Goal: Information Seeking & Learning: Learn about a topic

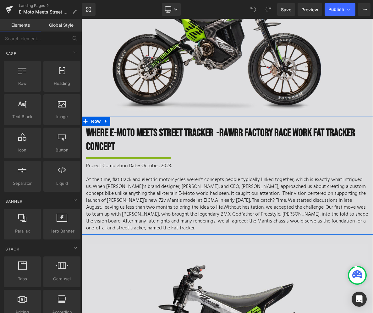
scroll to position [86, 0]
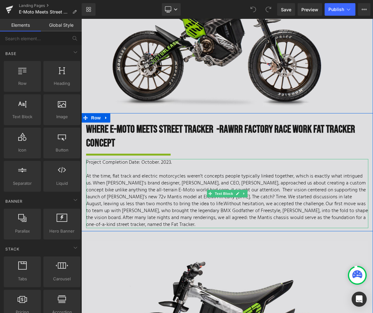
click at [176, 206] on span "Without hesitation, we accepted the challenge. Our first move was to team up wi…" at bounding box center [227, 214] width 282 height 29
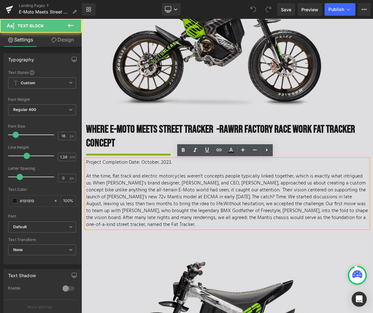
drag, startPoint x: 105, startPoint y: 218, endPoint x: 83, endPoint y: 174, distance: 49.2
click at [86, 174] on div "Project Completion Date: October. 2023. At the time, flat track and electric mo…" at bounding box center [227, 193] width 282 height 69
click at [108, 210] on span "Without hesitation, we accepted the challenge. Our first move was to team up wi…" at bounding box center [227, 214] width 282 height 29
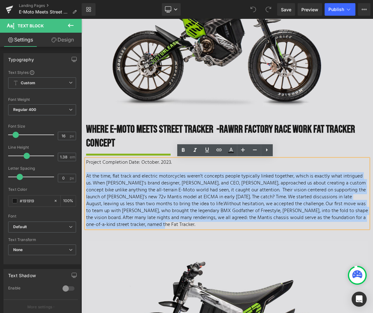
drag, startPoint x: 102, startPoint y: 224, endPoint x: 85, endPoint y: 175, distance: 51.7
click at [86, 175] on p "At the time, flat track and electric motorcycles weren’t concepts people typica…" at bounding box center [227, 200] width 282 height 55
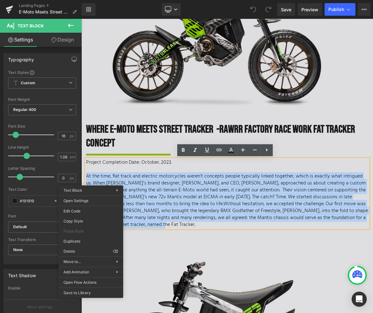
click at [158, 192] on p "At the time, flat track and electric motorcycles weren’t concepts people typica…" at bounding box center [227, 200] width 282 height 55
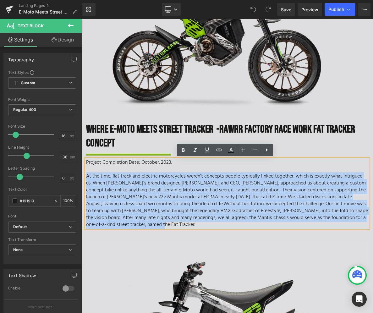
drag, startPoint x: 108, startPoint y: 225, endPoint x: 82, endPoint y: 178, distance: 54.3
click at [82, 178] on div "Where E-MOTO MEETS Street TRACKer - Rawrr Factory Race Work fat tracker CONCEPT…" at bounding box center [227, 175] width 292 height 105
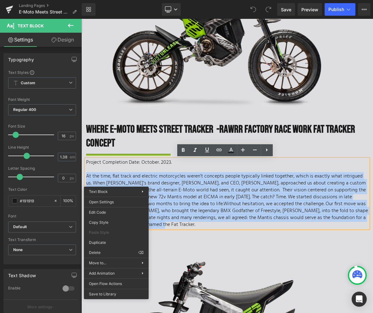
click at [218, 185] on p "At the time, flat track and electric motorcycles weren’t concepts people typica…" at bounding box center [227, 200] width 282 height 55
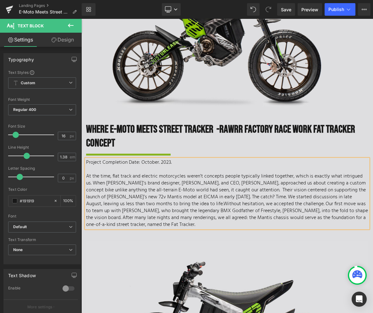
click at [235, 200] on span "Without hesitation, we accepted the challenge. Our first move was to team up wi…" at bounding box center [227, 214] width 282 height 29
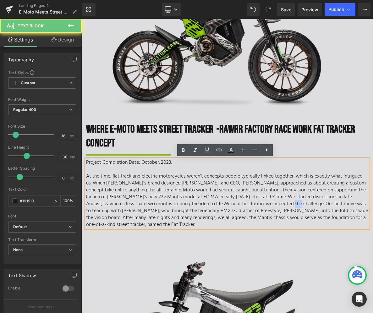
click at [235, 200] on span "Without hesitation, we accepted the challenge. Our first move was to team up wi…" at bounding box center [227, 214] width 282 height 29
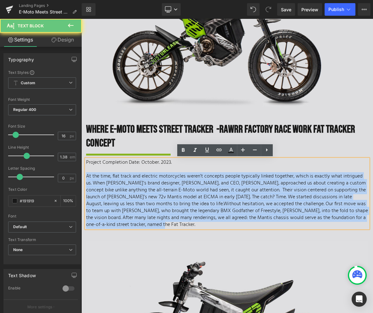
click at [235, 200] on span "Without hesitation, we accepted the challenge. Our first move was to team up wi…" at bounding box center [227, 214] width 282 height 29
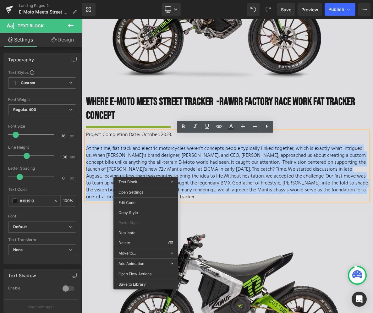
scroll to position [115, 0]
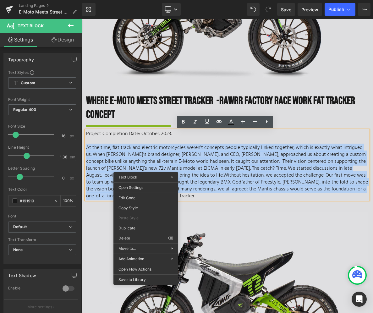
click at [213, 154] on p "At the time, flat track and electric motorcycles weren’t concepts people typica…" at bounding box center [227, 171] width 282 height 55
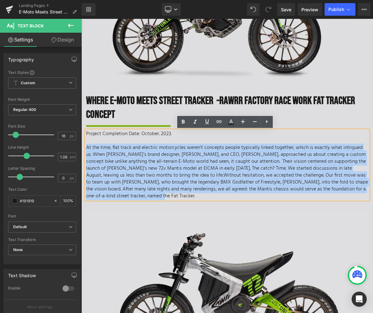
drag, startPoint x: 109, startPoint y: 194, endPoint x: 78, endPoint y: 150, distance: 54.4
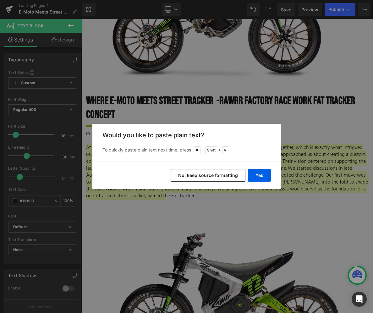
click at [236, 178] on button "No, keep source formatting" at bounding box center [208, 175] width 75 height 13
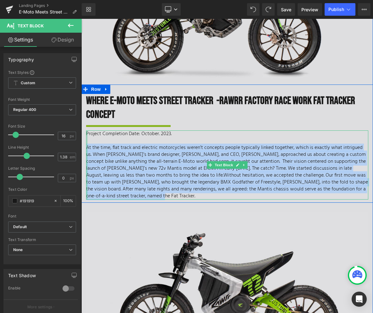
drag, startPoint x: 117, startPoint y: 194, endPoint x: 85, endPoint y: 147, distance: 56.4
click at [86, 147] on div "Project Completion Date: October. 2023. At the time, flat track and electric mo…" at bounding box center [227, 164] width 282 height 69
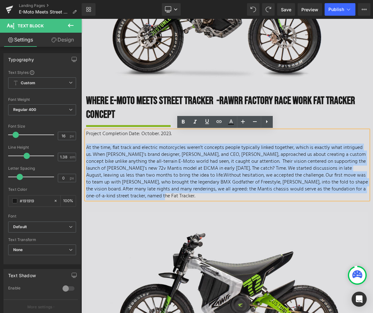
click at [121, 169] on p "At the time, flat track and electric motorcycles weren’t concepts people typica…" at bounding box center [227, 171] width 282 height 55
drag, startPoint x: 117, startPoint y: 195, endPoint x: 85, endPoint y: 148, distance: 56.8
click at [86, 148] on p "At the time, flat track and electric motorcycles weren’t concepts people typica…" at bounding box center [227, 171] width 282 height 55
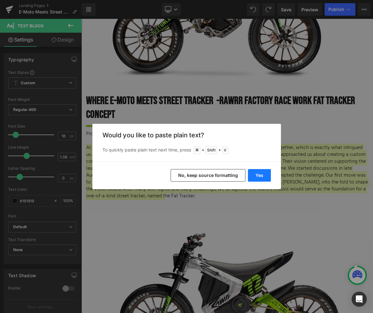
click at [265, 176] on button "Yes" at bounding box center [259, 175] width 23 height 13
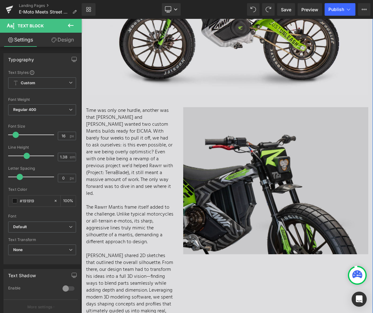
scroll to position [460, 0]
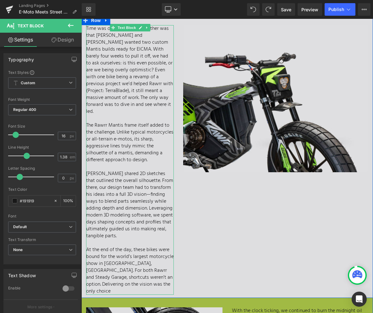
click at [116, 257] on p "At the end of the day, these bikes were bound for the world’s largest motorcycl…" at bounding box center [130, 270] width 88 height 48
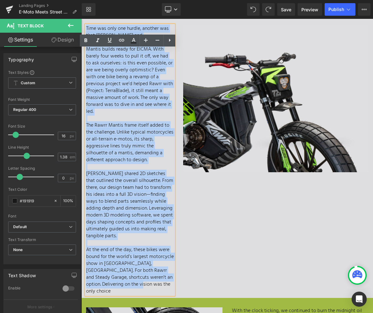
drag, startPoint x: 112, startPoint y: 270, endPoint x: 85, endPoint y: 27, distance: 243.9
click at [86, 27] on div "Time was only one hurdle, another was that [PERSON_NAME] and [PERSON_NAME] want…" at bounding box center [130, 160] width 88 height 270
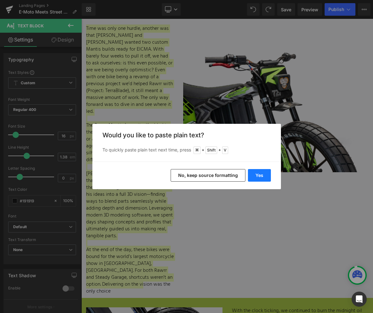
click at [261, 177] on button "Yes" at bounding box center [259, 175] width 23 height 13
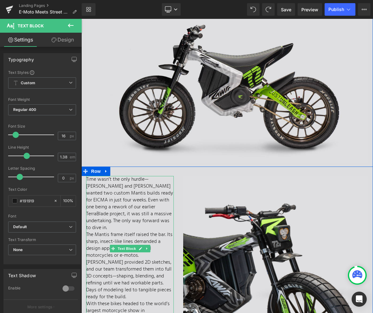
scroll to position [310, 0]
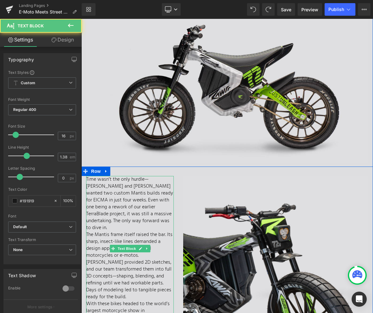
click at [119, 221] on p "Time wasn’t the only hurdle—[PERSON_NAME] and [PERSON_NAME] wanted two custom M…" at bounding box center [130, 203] width 88 height 55
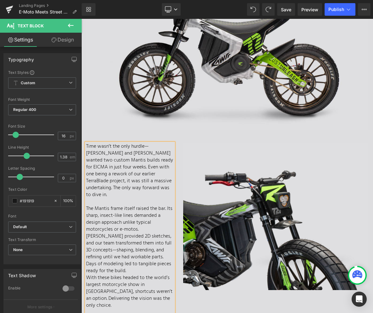
scroll to position [361, 0]
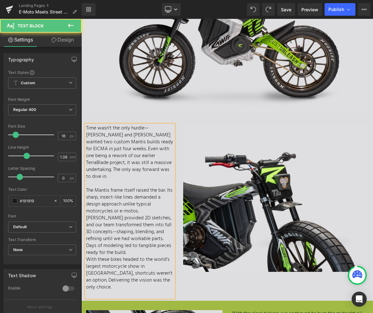
click at [146, 205] on p "The Mantis frame itself raised the bar. Its sharp, insect-like lines demanded a…" at bounding box center [130, 201] width 88 height 28
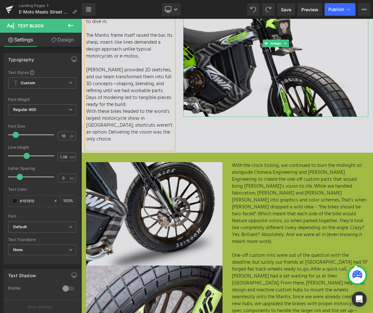
scroll to position [588, 0]
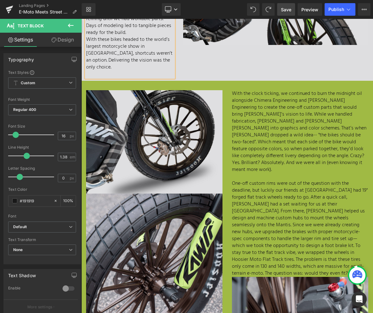
click at [285, 13] on link "Save" at bounding box center [286, 9] width 18 height 13
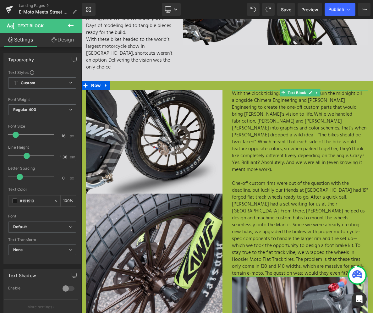
click at [304, 223] on p "One-off custom rims were out of the question with the deadline, but luckily our…" at bounding box center [300, 228] width 136 height 97
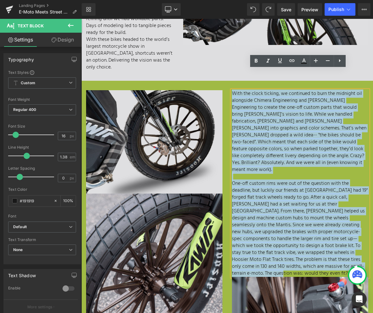
drag, startPoint x: 349, startPoint y: 231, endPoint x: 230, endPoint y: 72, distance: 198.1
click at [232, 90] on div "With the clock ticking, we continued to burn the midnight oil alongside Chimera…" at bounding box center [300, 183] width 136 height 187
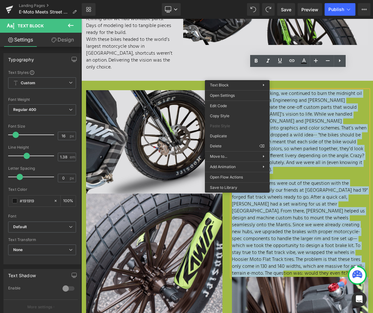
click at [320, 130] on p "With the clock ticking, we continued to burn the midnight oil alongside Chimera…" at bounding box center [300, 131] width 136 height 83
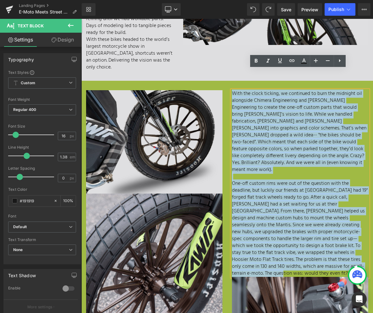
drag, startPoint x: 349, startPoint y: 231, endPoint x: 231, endPoint y: 72, distance: 198.1
click at [232, 90] on div "With the clock ticking, we continued to burn the midnight oil alongside Chimera…" at bounding box center [300, 183] width 136 height 187
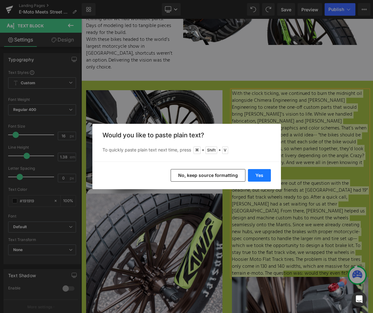
click at [263, 176] on button "Yes" at bounding box center [259, 175] width 23 height 13
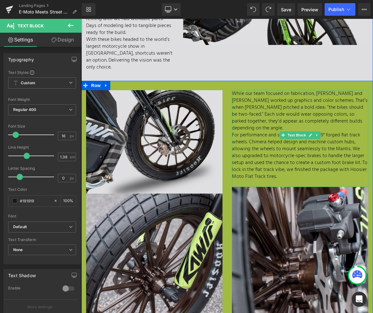
click at [352, 99] on p "While our team focused on fabrication, [PERSON_NAME] and [PERSON_NAME] worked u…" at bounding box center [300, 110] width 136 height 41
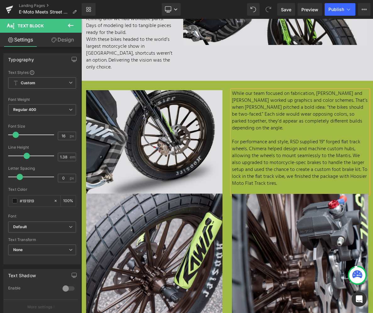
click at [301, 139] on p "For performance and style, RSD supplied 19" forged flat track wheels. Chimera h…" at bounding box center [300, 163] width 136 height 48
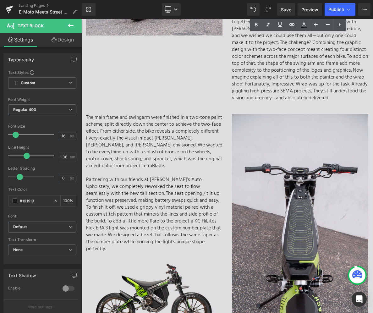
scroll to position [1460, 0]
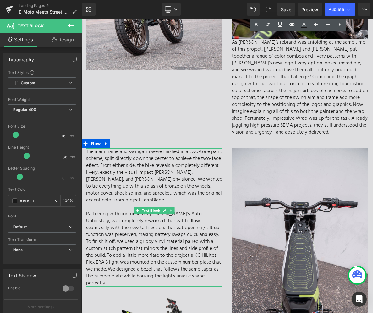
click at [145, 226] on p "Partnering with our friends at [PERSON_NAME]’s Auto Upholstery, we completely r…" at bounding box center [154, 249] width 136 height 76
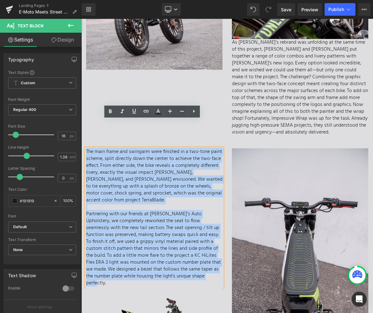
drag, startPoint x: 160, startPoint y: 239, endPoint x: 84, endPoint y: 124, distance: 137.6
click at [86, 148] on div "The main frame and swingarm were finished in a two-tone paint scheme, split dir…" at bounding box center [154, 217] width 136 height 138
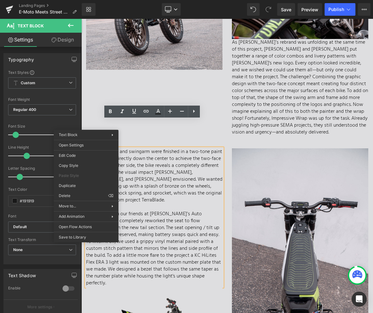
drag, startPoint x: 202, startPoint y: 203, endPoint x: 198, endPoint y: 205, distance: 4.5
click at [202, 211] on p "Partnering with our friends at [PERSON_NAME]’s Auto Upholstery, we completely r…" at bounding box center [154, 249] width 136 height 76
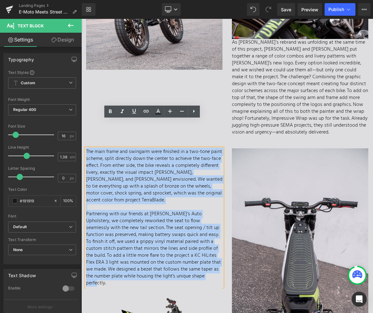
drag, startPoint x: 157, startPoint y: 241, endPoint x: 84, endPoint y: 126, distance: 136.9
click at [86, 148] on div "The main frame and swingarm were finished in a two-tone paint scheme, split dir…" at bounding box center [154, 217] width 136 height 138
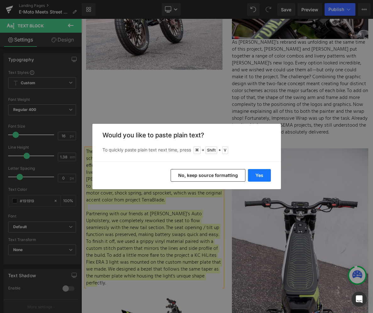
click at [259, 169] on button "Yes" at bounding box center [259, 175] width 23 height 13
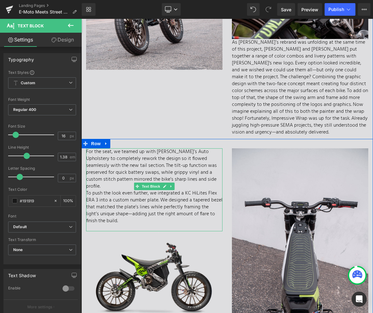
click at [192, 148] on p "For the seat, we teamed up with [PERSON_NAME]’s Auto Upholstery to completely r…" at bounding box center [154, 168] width 136 height 41
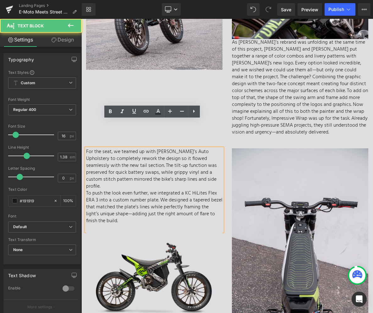
click at [189, 150] on p "For the seat, we teamed up with [PERSON_NAME]’s Auto Upholstery to completely r…" at bounding box center [154, 168] width 136 height 41
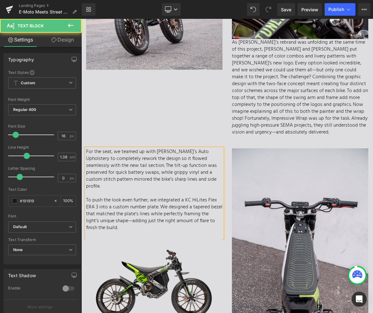
click at [158, 197] on p "To push the look even further, we integrated a KC HiLites Flex ERA 3 into a cus…" at bounding box center [154, 214] width 136 height 35
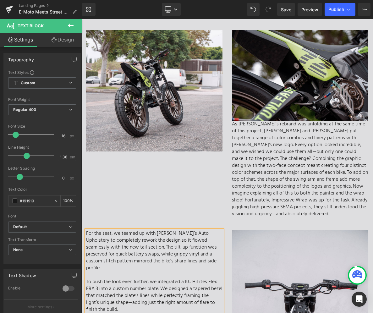
scroll to position [1384, 0]
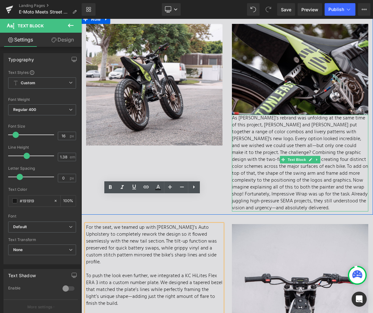
click at [267, 161] on p "As [PERSON_NAME]’s rebrand was unfolding at the same time of this project, [PER…" at bounding box center [300, 163] width 136 height 97
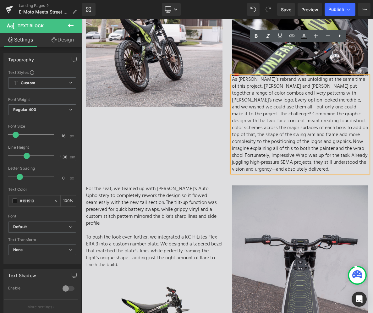
scroll to position [1406, 0]
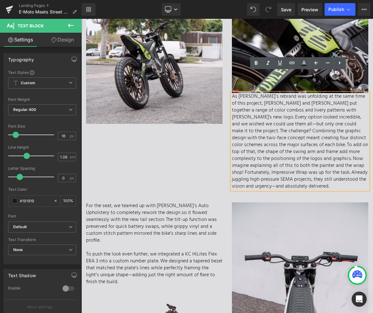
click at [324, 154] on p "As [PERSON_NAME]’s rebrand was unfolding at the same time of this project, [PER…" at bounding box center [300, 141] width 136 height 97
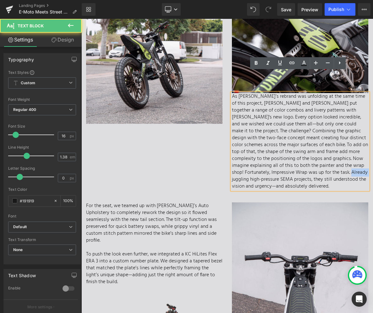
click at [324, 154] on p "As [PERSON_NAME]’s rebrand was unfolding at the same time of this project, [PER…" at bounding box center [300, 141] width 136 height 97
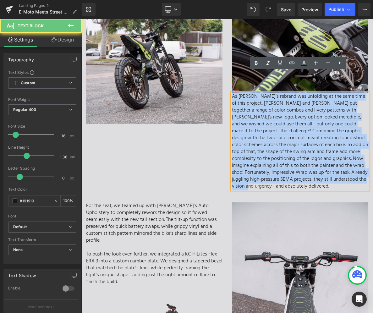
click at [324, 154] on p "As [PERSON_NAME]’s rebrand was unfolding at the same time of this project, [PER…" at bounding box center [300, 141] width 136 height 97
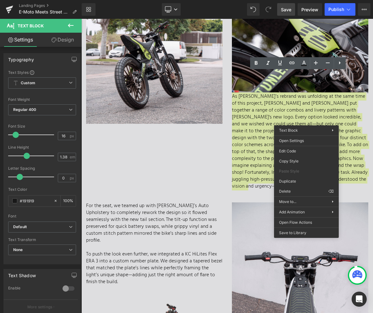
click at [281, 12] on link "Save" at bounding box center [286, 9] width 18 height 13
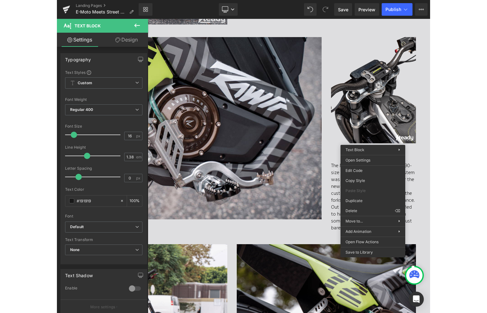
scroll to position [1387, 0]
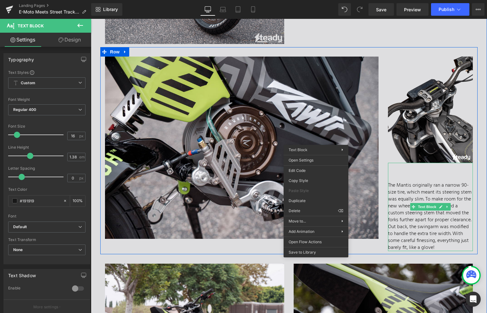
click at [402, 201] on div "The Mantis originally ran a narrow 90-size tire, which meant its steering stem …" at bounding box center [430, 207] width 85 height 88
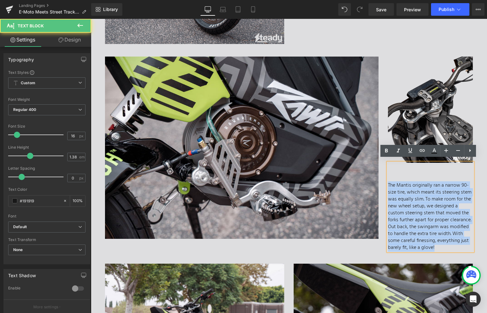
drag, startPoint x: 445, startPoint y: 245, endPoint x: 386, endPoint y: 183, distance: 85.4
click at [388, 183] on div "The Mantis originally ran a narrow 90-size tire, which meant its steering stem …" at bounding box center [430, 207] width 85 height 88
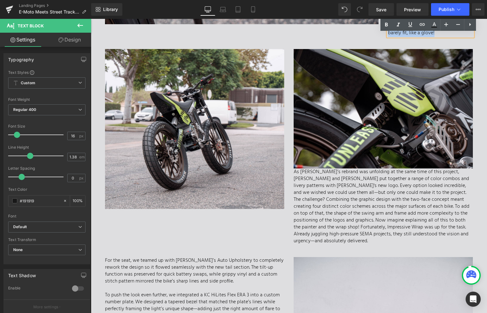
scroll to position [1609, 0]
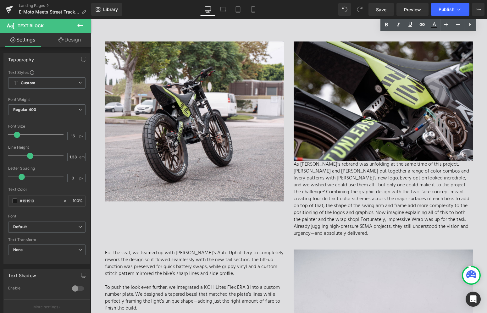
click at [362, 209] on p "As [PERSON_NAME]’s rebrand was unfolding at the same time of this project, [PER…" at bounding box center [383, 199] width 179 height 76
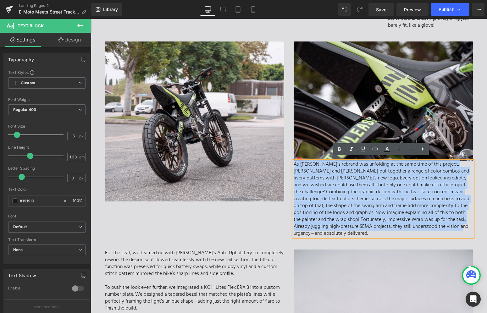
drag, startPoint x: 394, startPoint y: 223, endPoint x: 293, endPoint y: 162, distance: 118.3
click at [294, 162] on p "As [PERSON_NAME]’s rebrand was unfolding at the same time of this project, [PER…" at bounding box center [383, 199] width 179 height 76
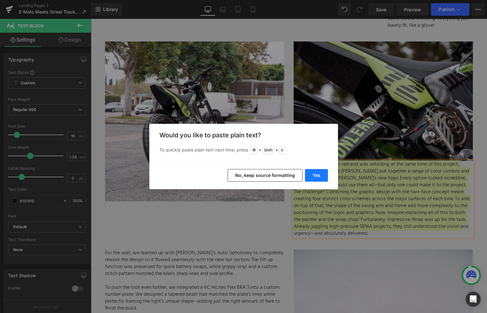
click at [317, 175] on button "Yes" at bounding box center [316, 175] width 23 height 13
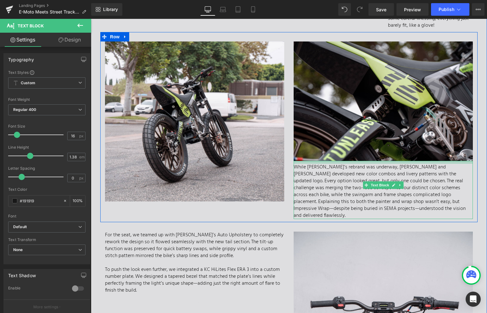
click at [316, 161] on div "While [PERSON_NAME]’s rebrand was underway, [PERSON_NAME] and [PERSON_NAME] dev…" at bounding box center [383, 190] width 179 height 58
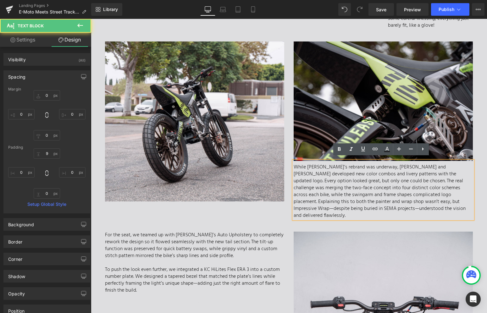
click at [294, 192] on p "While [PERSON_NAME]’s rebrand was underway, [PERSON_NAME] and [PERSON_NAME] dev…" at bounding box center [383, 191] width 179 height 55
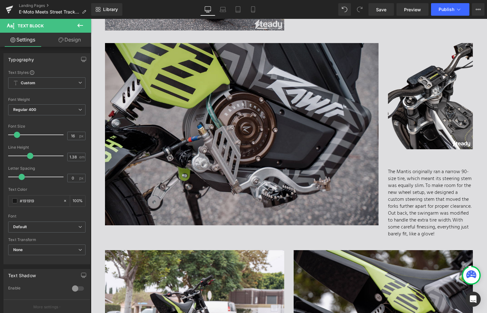
scroll to position [1400, 0]
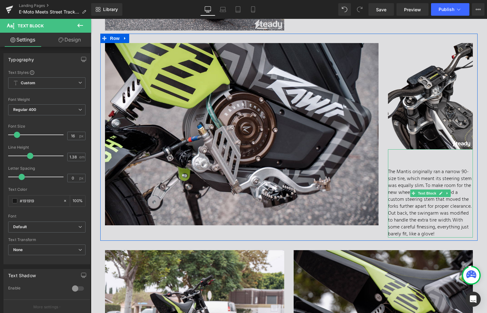
click at [409, 168] on div "The Mantis originally ran a narrow 90-size tire, which meant its steering stem …" at bounding box center [430, 193] width 85 height 88
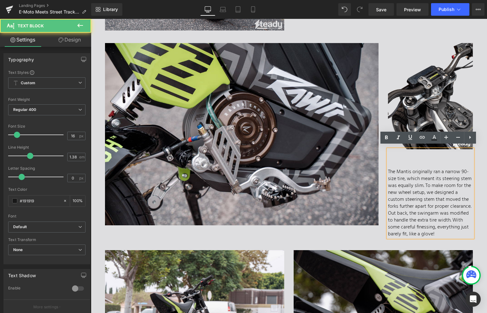
click at [389, 162] on div "The Mantis originally ran a narrow 90-size tire, which meant its steering stem …" at bounding box center [430, 193] width 85 height 88
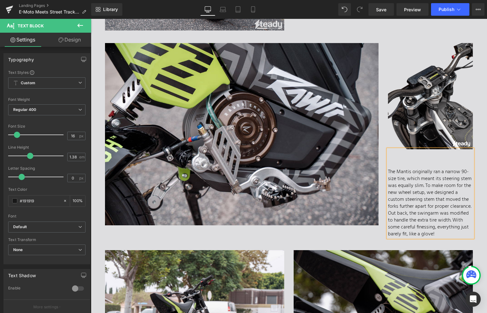
click at [426, 232] on div "The Mantis originally ran a narrow 90-size tire, which meant its steering stem …" at bounding box center [430, 193] width 85 height 88
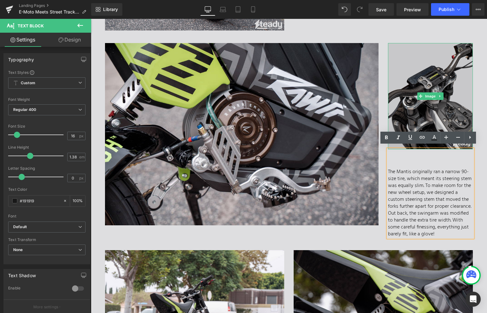
click at [419, 85] on img at bounding box center [430, 96] width 85 height 106
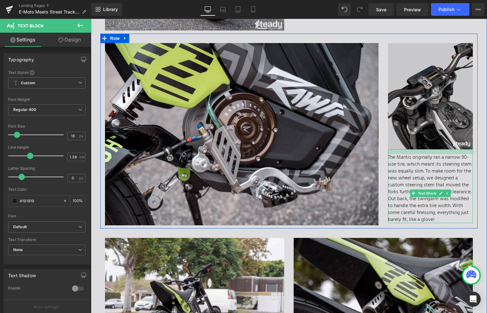
drag, startPoint x: 407, startPoint y: 146, endPoint x: 405, endPoint y: 135, distance: 11.7
click at [410, 132] on div "Image The Mantis originally ran a narrow 90-size tire, which meant its steering…" at bounding box center [430, 133] width 94 height 180
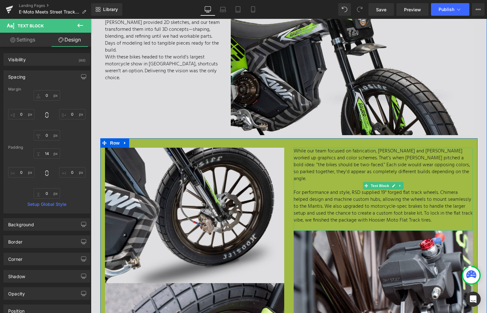
scroll to position [694, 0]
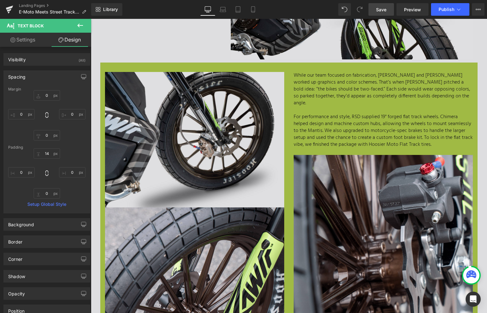
click at [379, 13] on link "Save" at bounding box center [380, 9] width 25 height 13
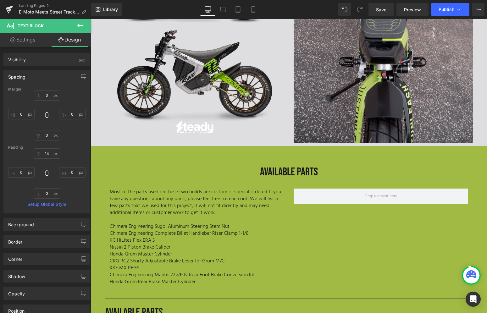
scroll to position [1983, 0]
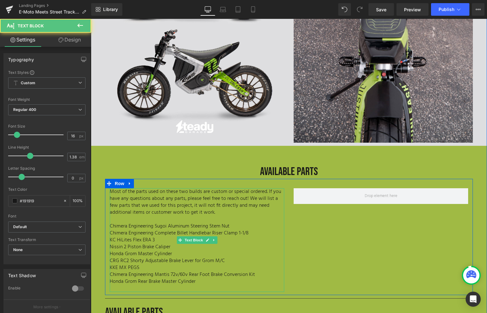
click at [112, 188] on p "Most of the parts used on these two builds are custom or special ordered. If yo…" at bounding box center [197, 202] width 174 height 28
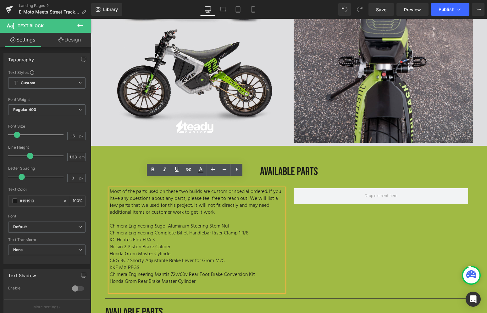
click at [241, 202] on p "Most of the parts used on these two builds are custom or special ordered. If yo…" at bounding box center [197, 202] width 174 height 28
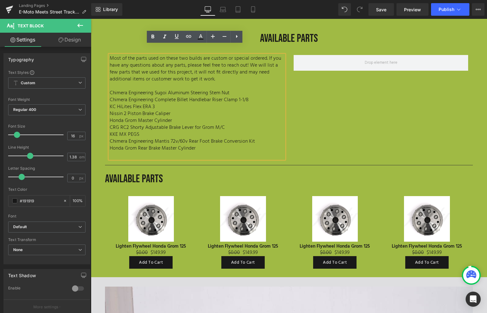
scroll to position [2116, 0]
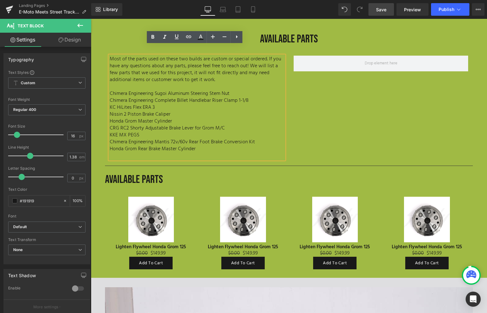
click at [380, 12] on span "Save" at bounding box center [381, 9] width 10 height 7
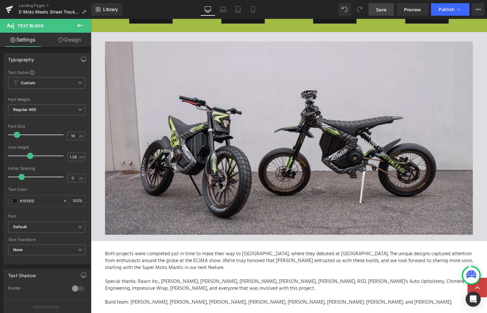
scroll to position [2414, 0]
